Goal: Task Accomplishment & Management: Use online tool/utility

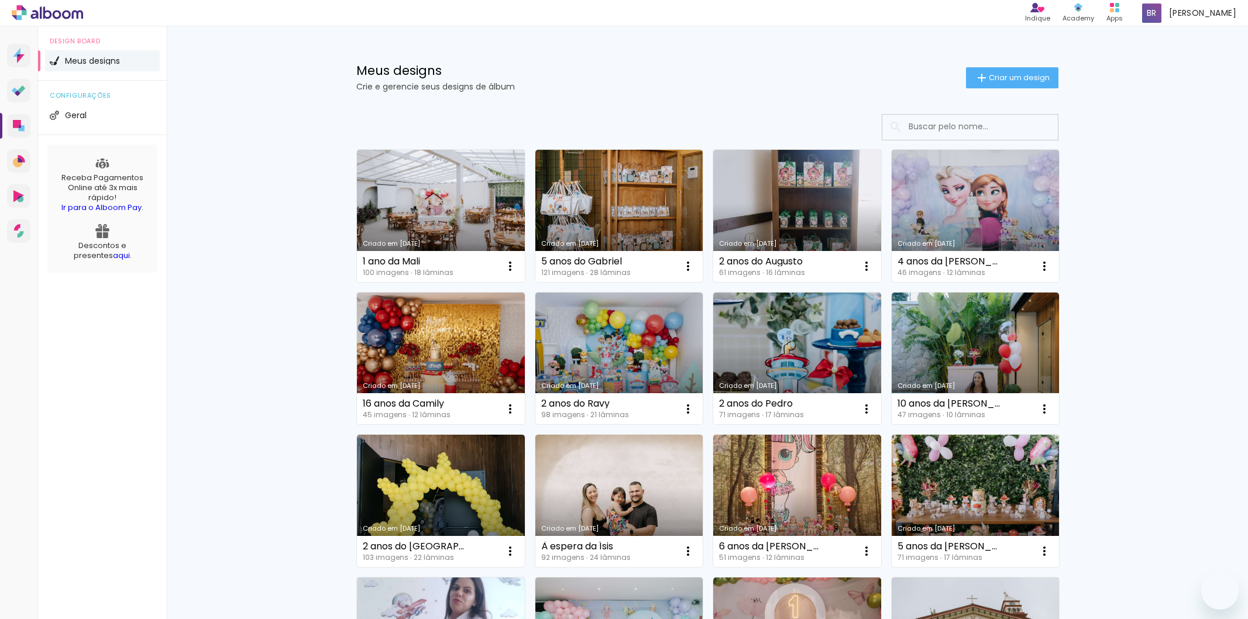
click at [434, 217] on link "Criado em [DATE]" at bounding box center [441, 216] width 168 height 132
